Goal: Information Seeking & Learning: Find specific page/section

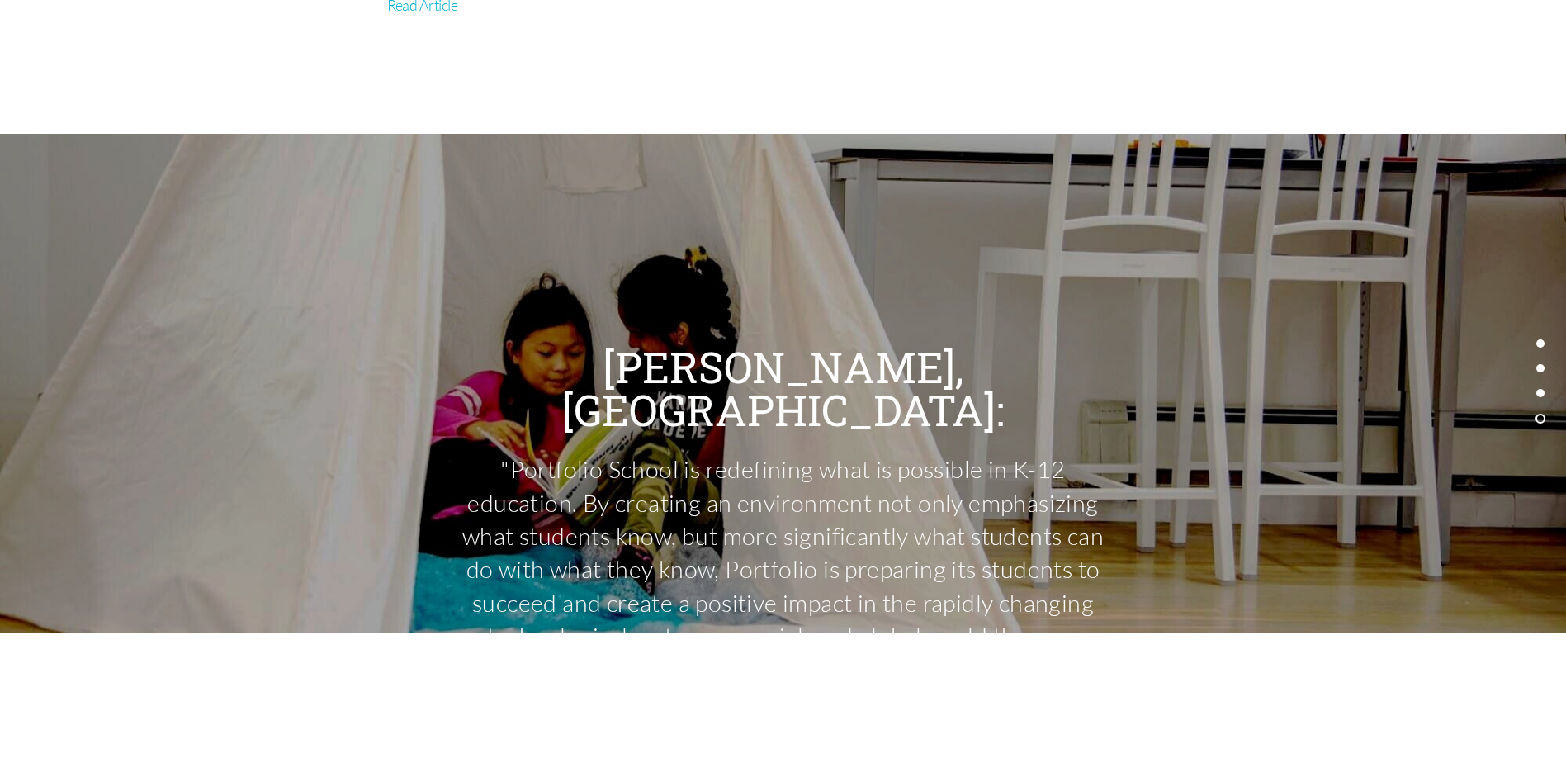
scroll to position [6745, 0]
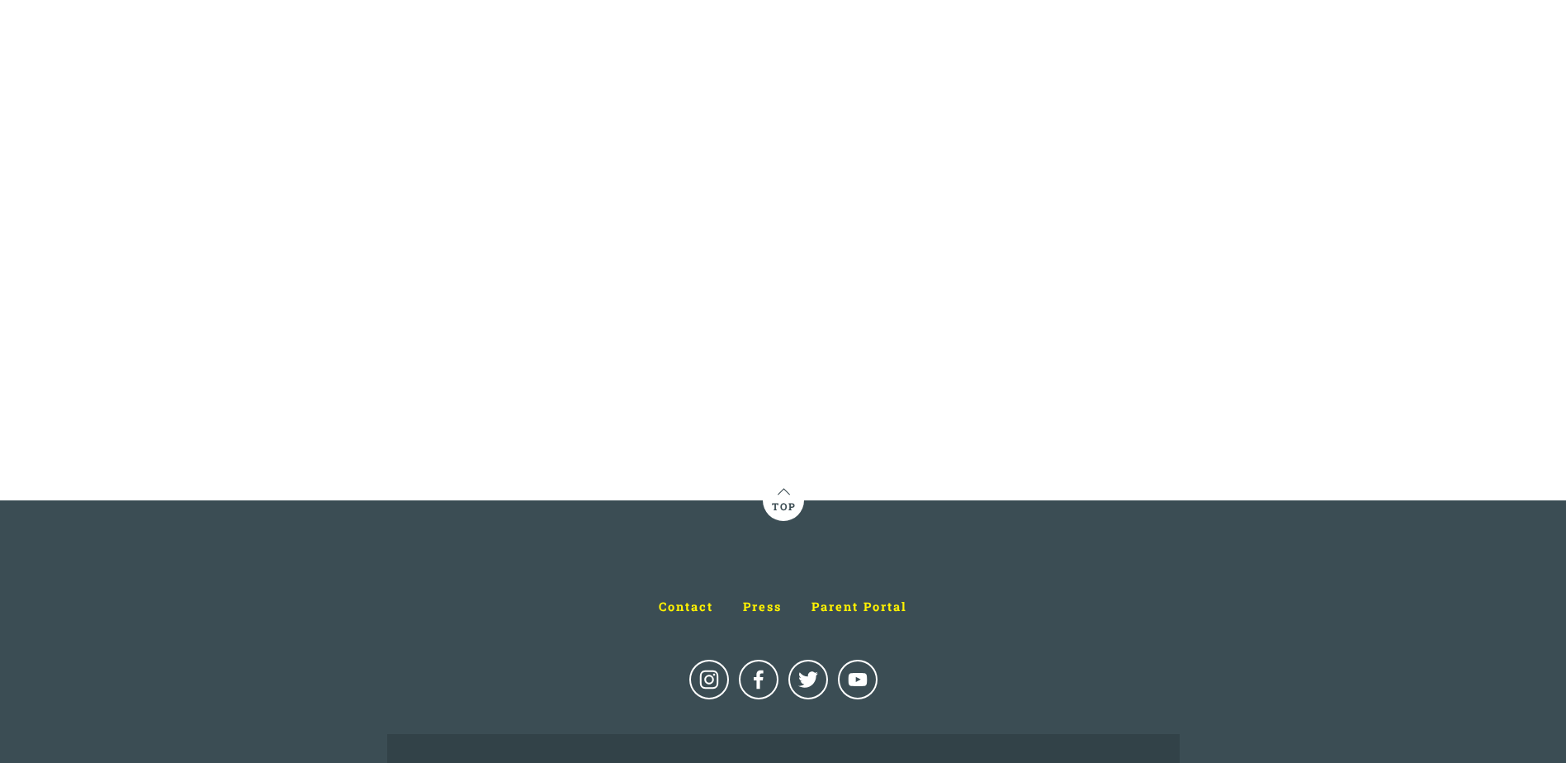
scroll to position [8157, 0]
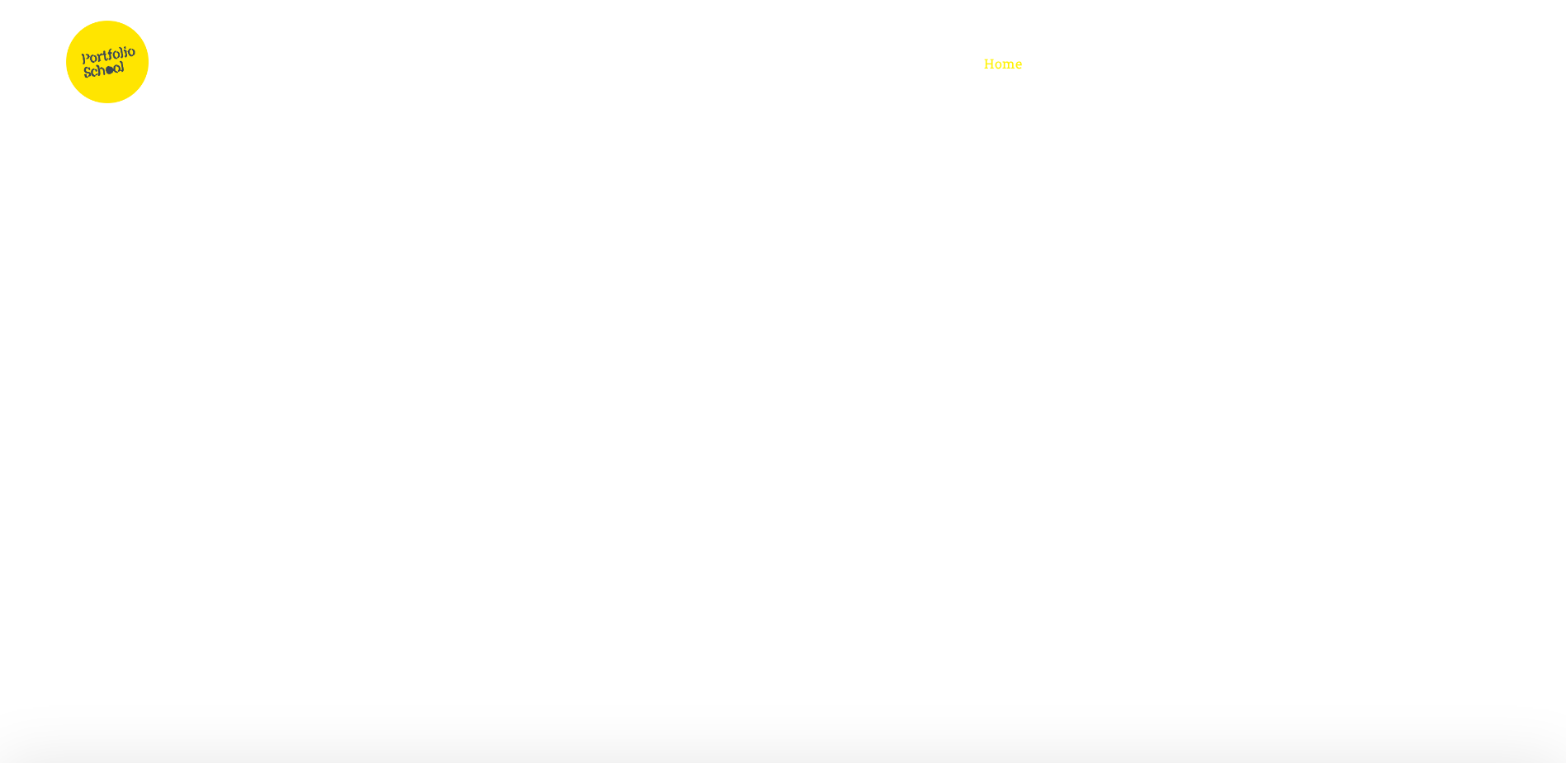
click at [126, 84] on img at bounding box center [107, 62] width 83 height 83
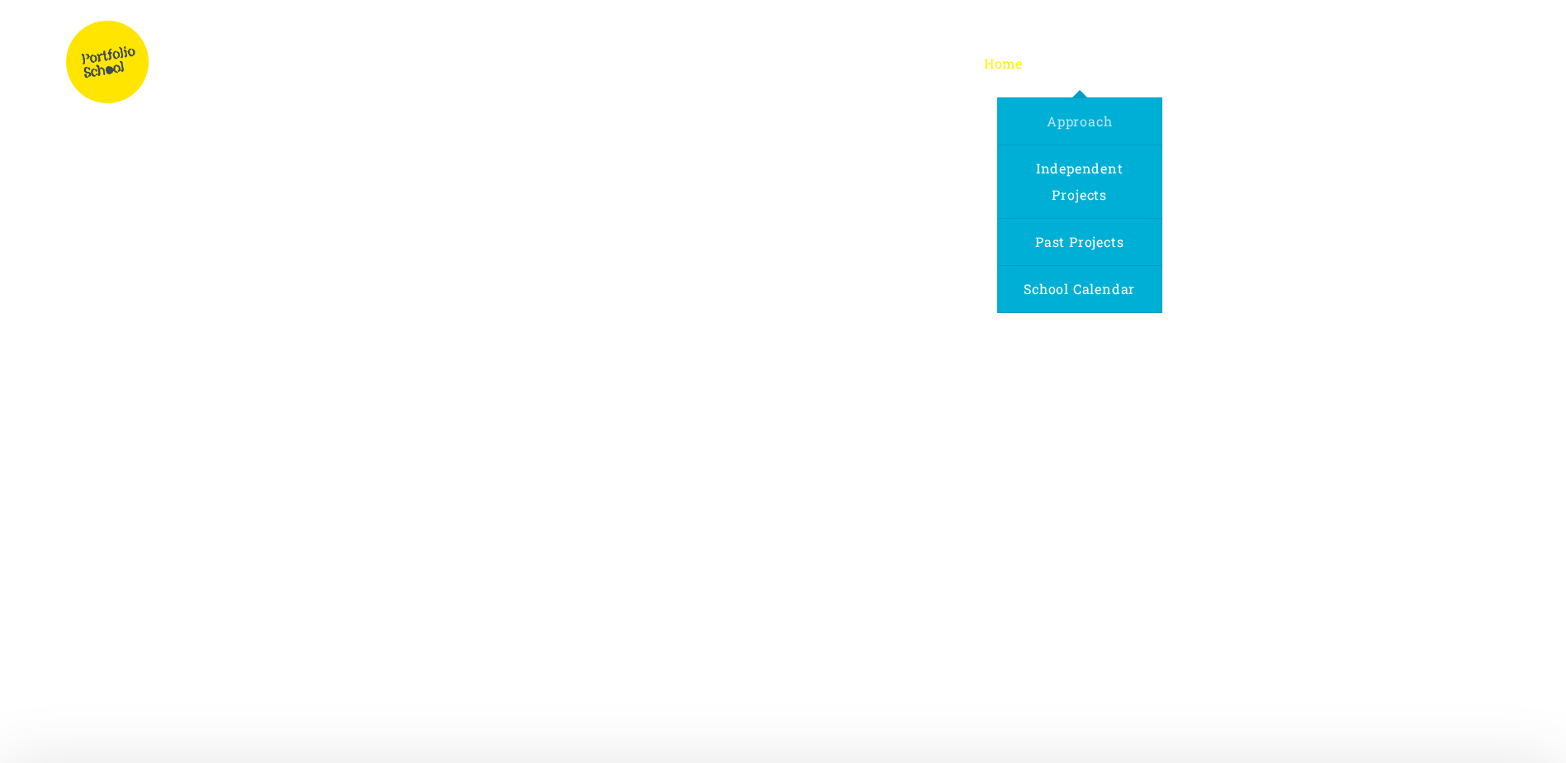
click at [1092, 117] on span "Approach" at bounding box center [1079, 120] width 65 height 17
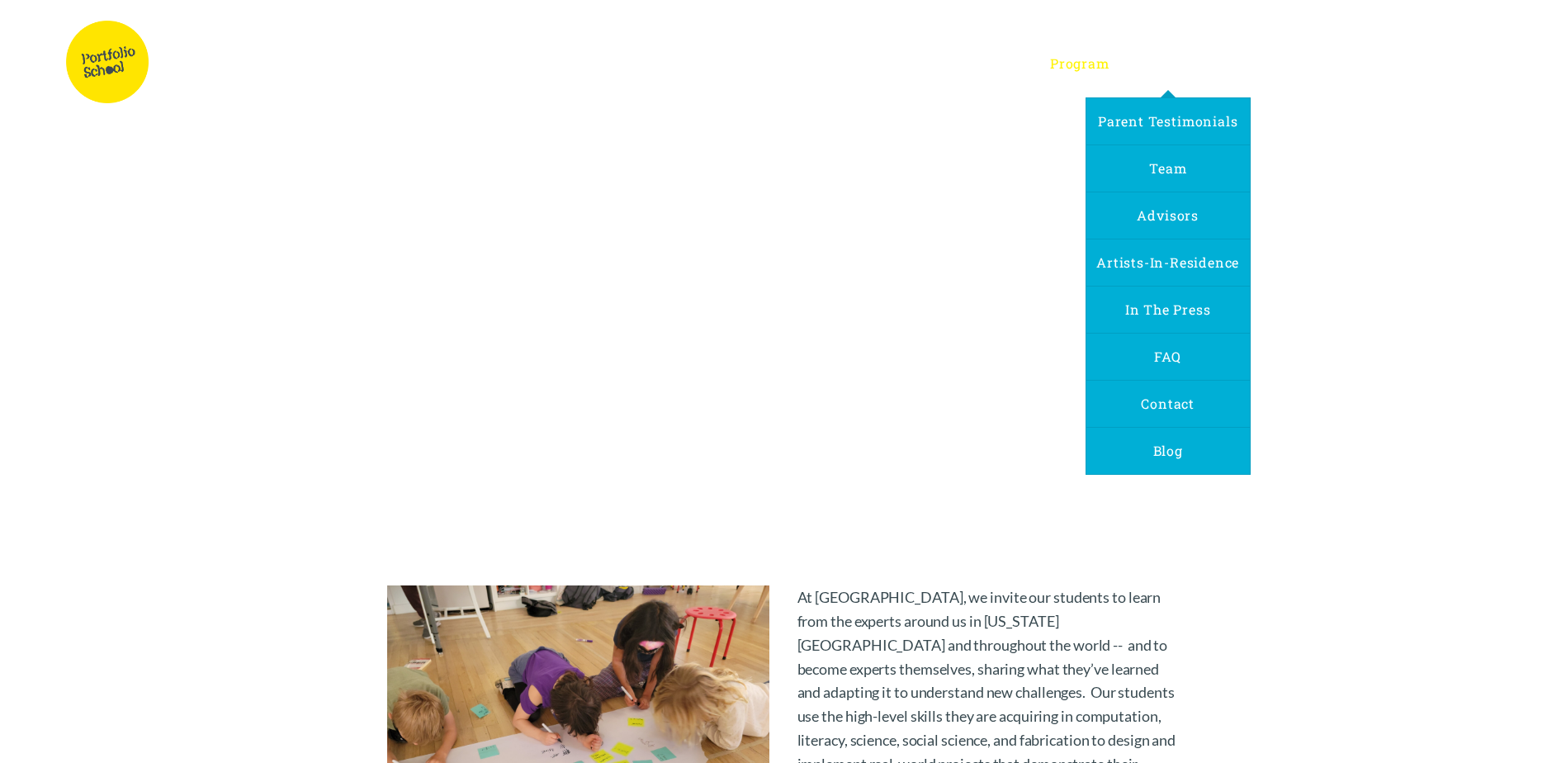
click at [1153, 63] on span "About Us" at bounding box center [1167, 62] width 63 height 17
click at [1157, 355] on span "FAQ" at bounding box center [1167, 356] width 26 height 17
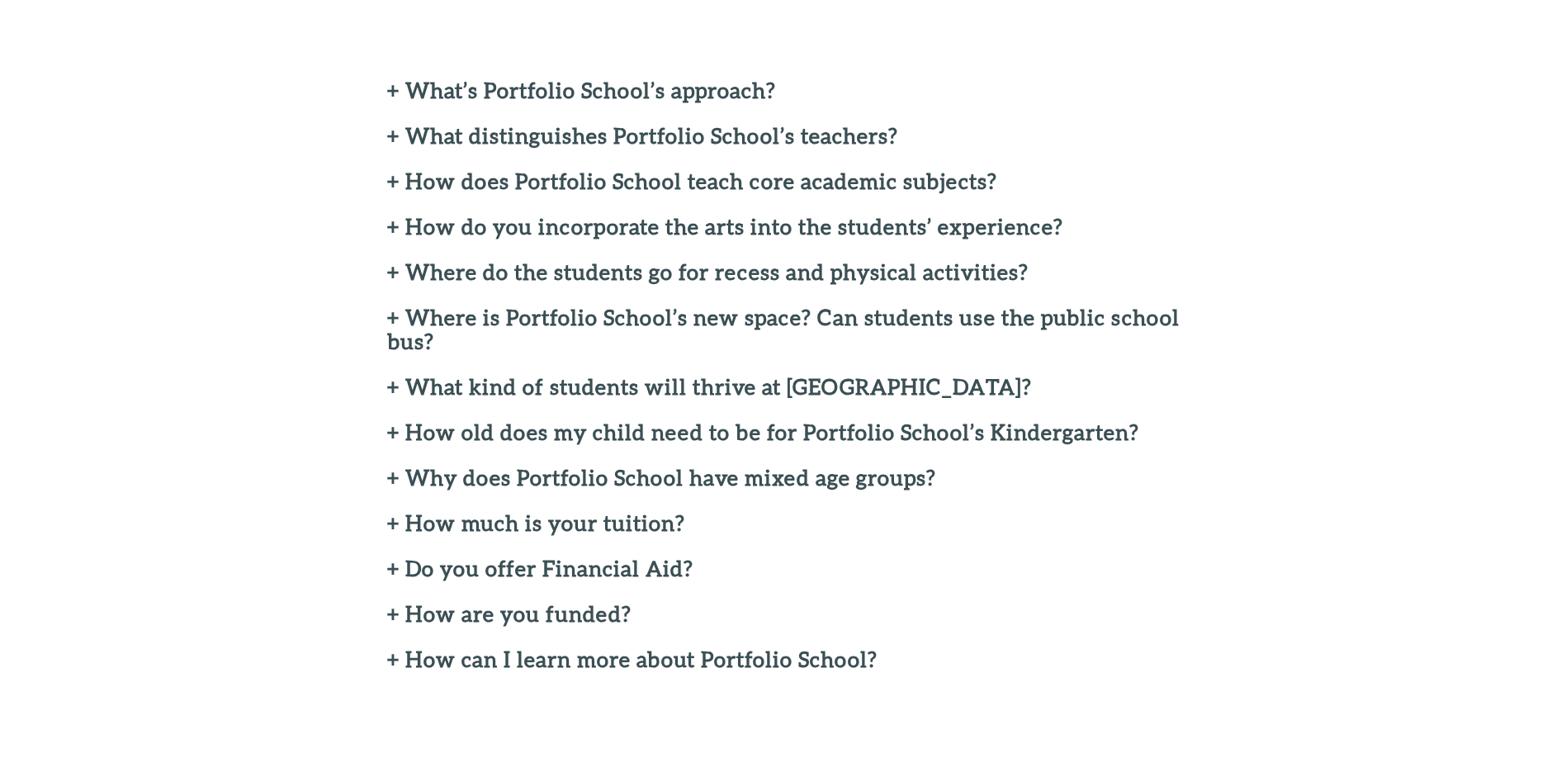
scroll to position [459, 0]
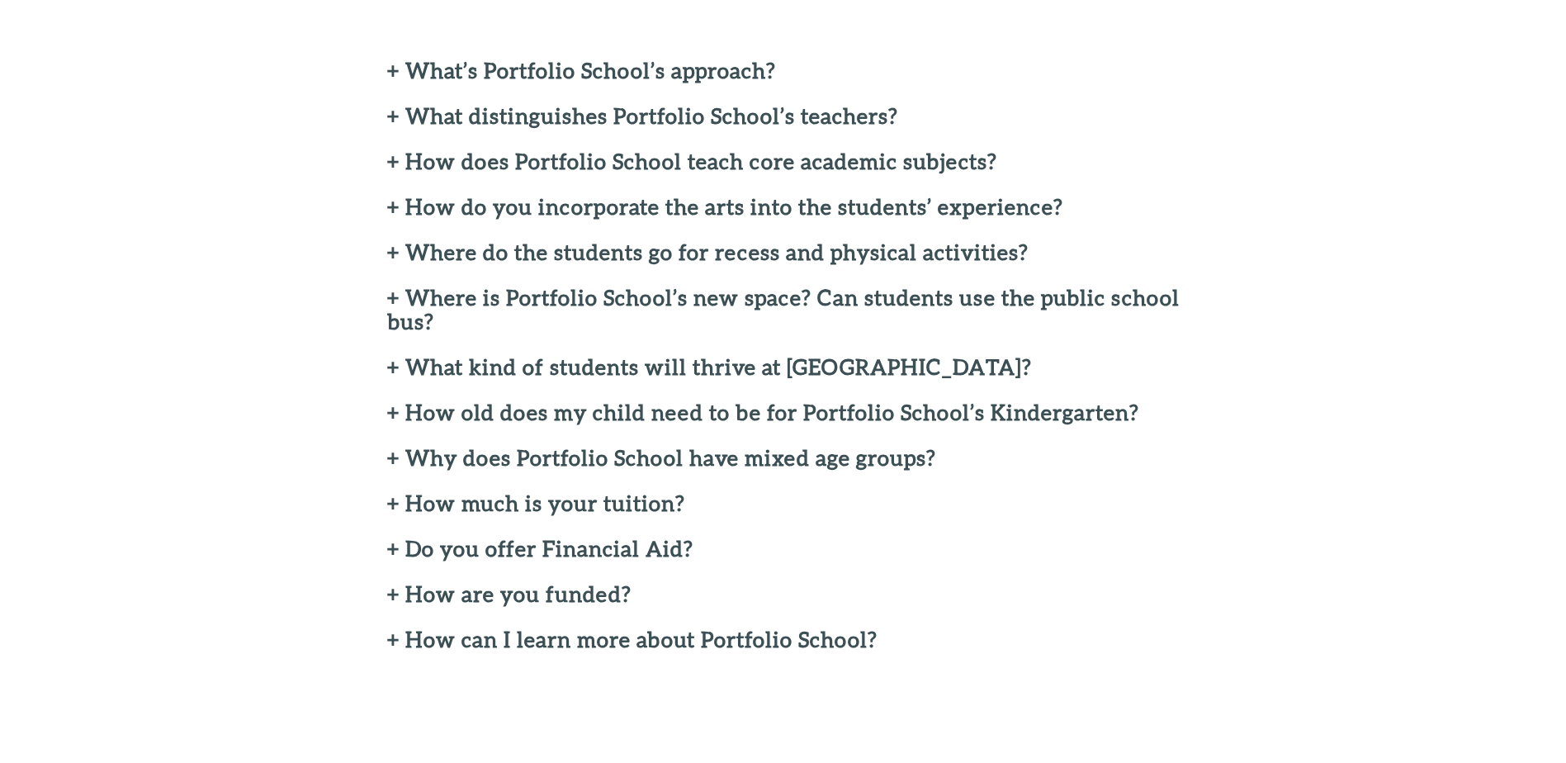
click at [485, 506] on h2 "+ How much is your tuition?" at bounding box center [783, 503] width 792 height 24
